Goal: Transaction & Acquisition: Register for event/course

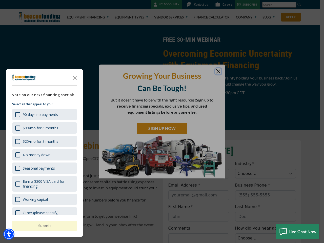
click at [162, 122] on div "button" at bounding box center [162, 121] width 324 height 243
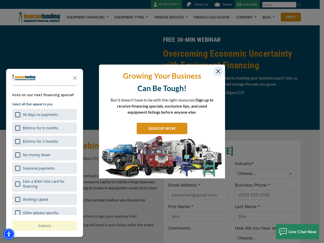
click at [9, 234] on img "Accessibility Menu" at bounding box center [8, 234] width 11 height 11
click at [162, 122] on body "Skip to main content Enable accessibility for low vision Open the accessibility…" at bounding box center [162, 121] width 324 height 243
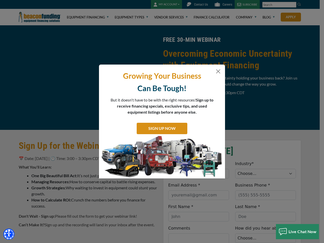
click at [75, 78] on body "Skip to main content Enable accessibility for low vision Open the accessibility…" at bounding box center [162, 121] width 324 height 243
click at [44, 115] on body "Skip to main content Enable accessibility for low vision Open the accessibility…" at bounding box center [162, 121] width 324 height 243
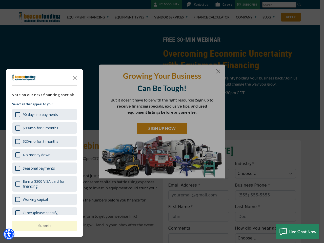
click at [44, 128] on body "Skip to main content Enable accessibility for low vision Open the accessibility…" at bounding box center [162, 121] width 324 height 243
click at [44, 141] on body "Skip to main content Enable accessibility for low vision Open the accessibility…" at bounding box center [162, 121] width 324 height 243
click at [44, 155] on body "Skip to main content Enable accessibility for low vision Open the accessibility…" at bounding box center [162, 121] width 324 height 243
click at [44, 168] on body "Skip to main content Enable accessibility for low vision Open the accessibility…" at bounding box center [162, 121] width 324 height 243
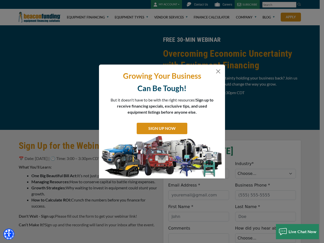
click at [44, 184] on body "Skip to main content Enable accessibility for low vision Open the accessibility…" at bounding box center [162, 121] width 324 height 243
click at [199, 243] on html "Skip to main content Enable accessibility for low vision Open the accessibility…" at bounding box center [162, 121] width 324 height 243
